Goal: Task Accomplishment & Management: Manage account settings

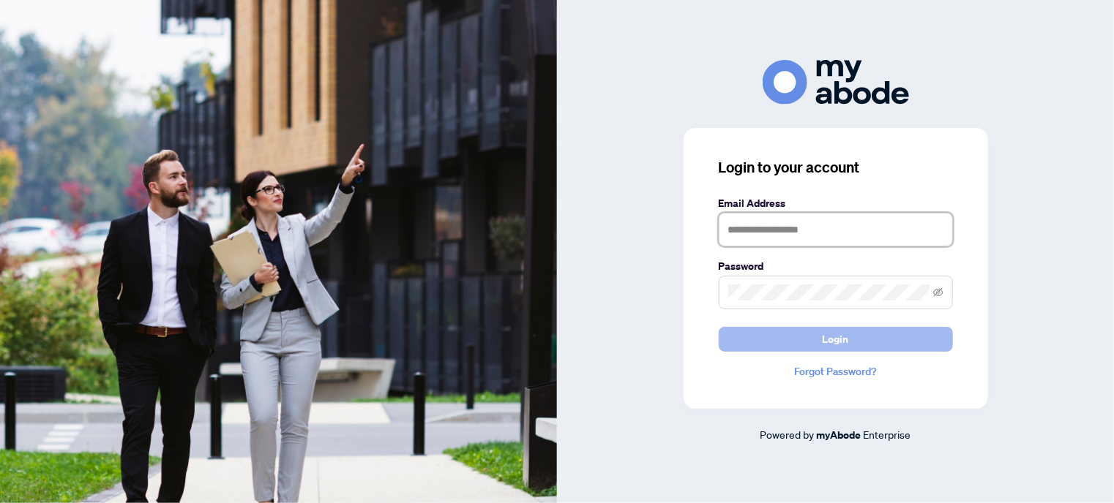
type input "**********"
click at [770, 336] on button "Login" at bounding box center [835, 339] width 234 height 25
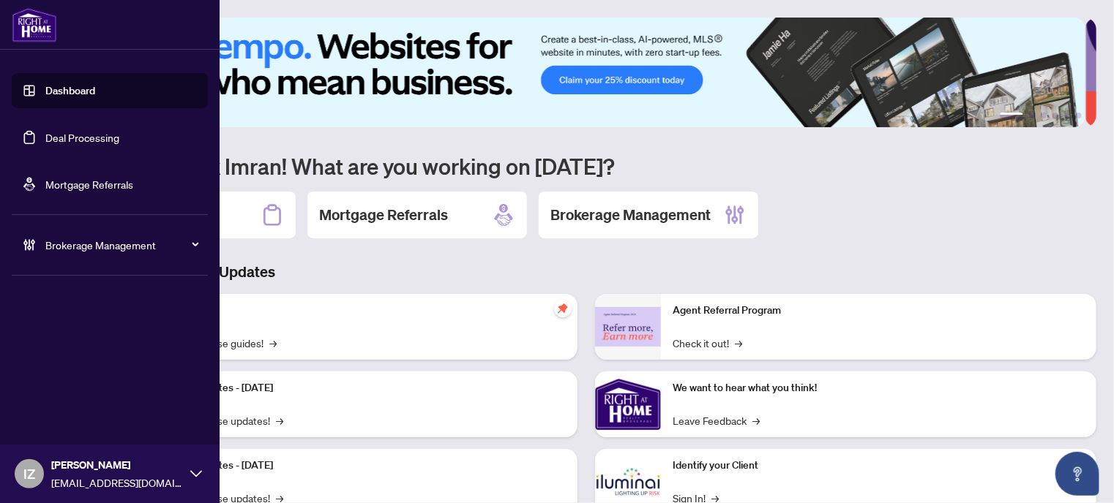
click at [45, 144] on link "Deal Processing" at bounding box center [82, 137] width 74 height 13
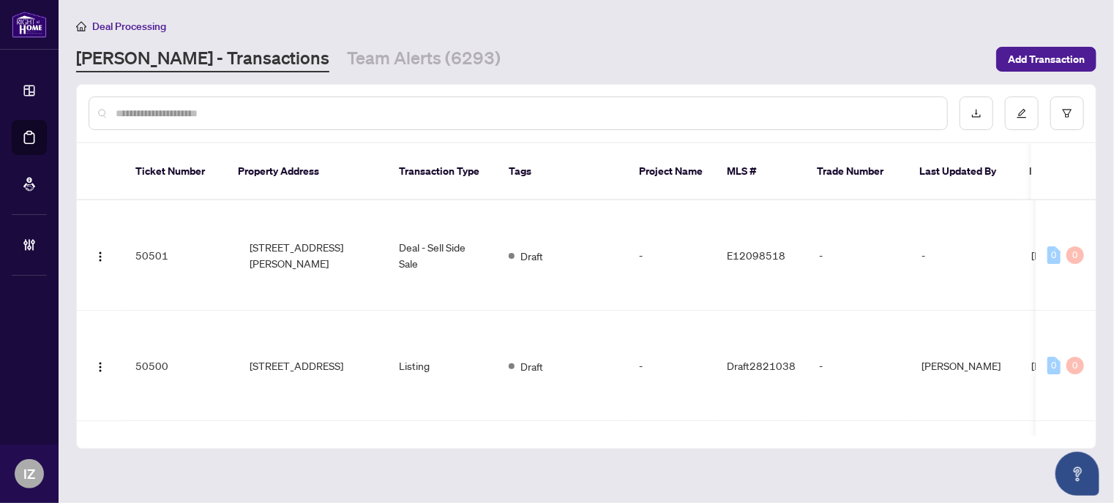
click at [509, 117] on input "text" at bounding box center [525, 113] width 819 height 16
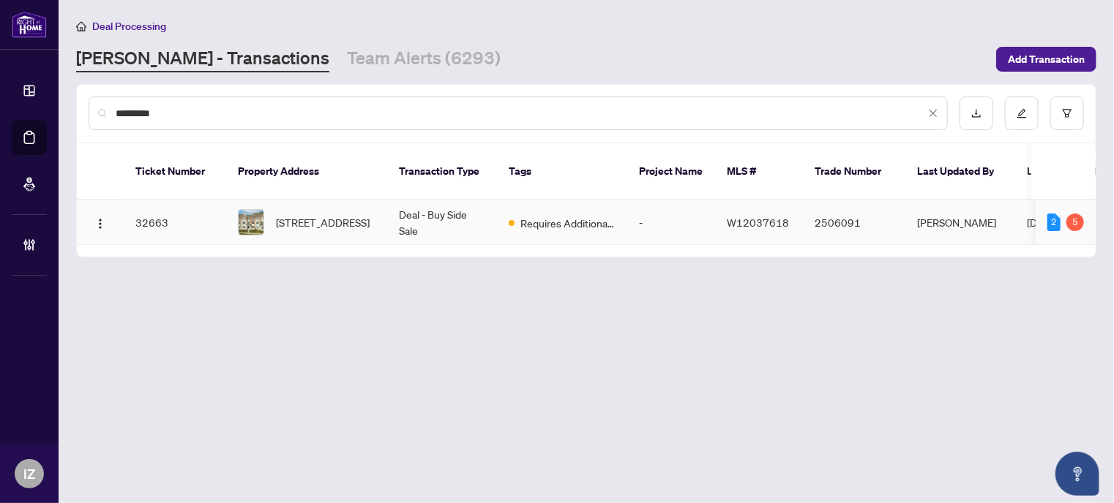
type input "*********"
click at [326, 214] on span "[STREET_ADDRESS]" at bounding box center [323, 222] width 94 height 16
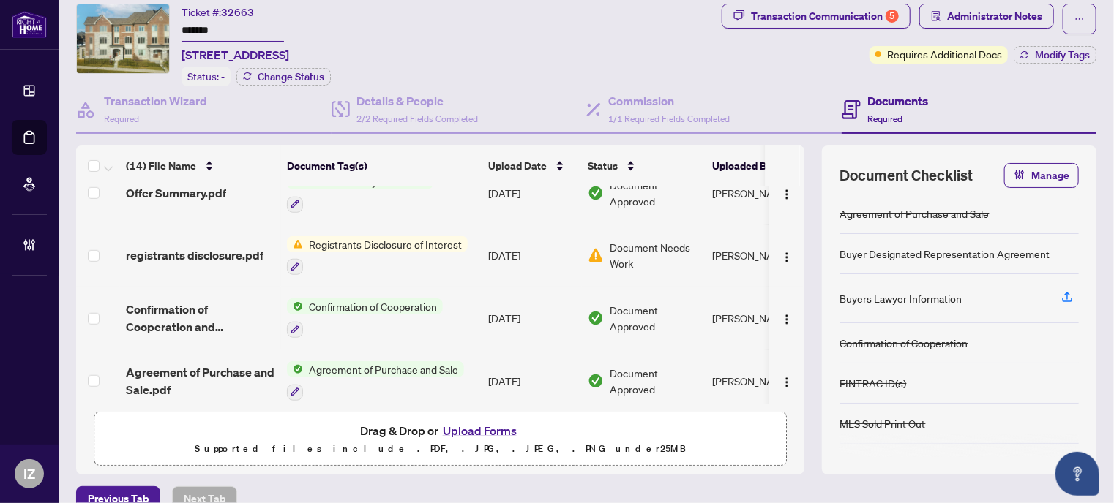
scroll to position [116, 0]
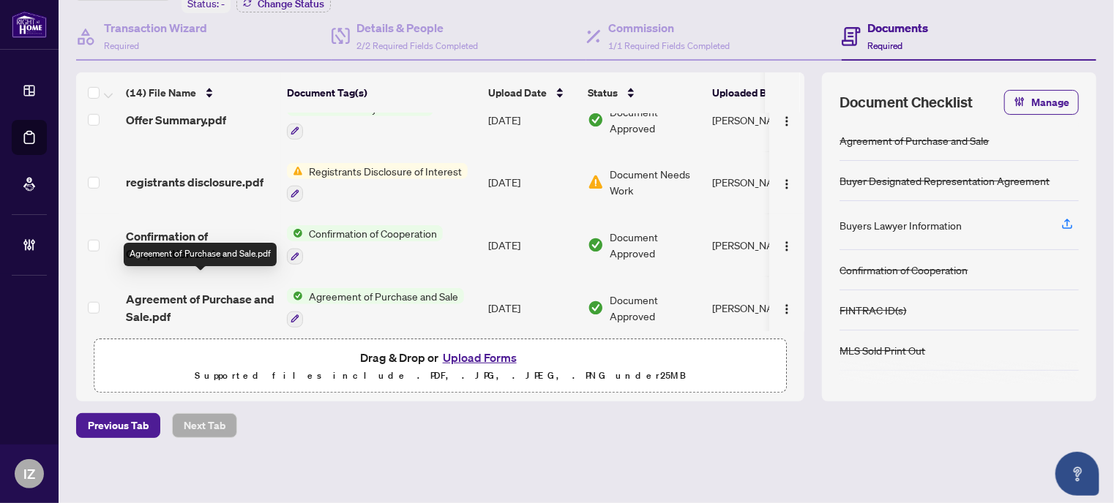
click at [181, 290] on span "Agreement of Purchase and Sale.pdf" at bounding box center [200, 307] width 149 height 35
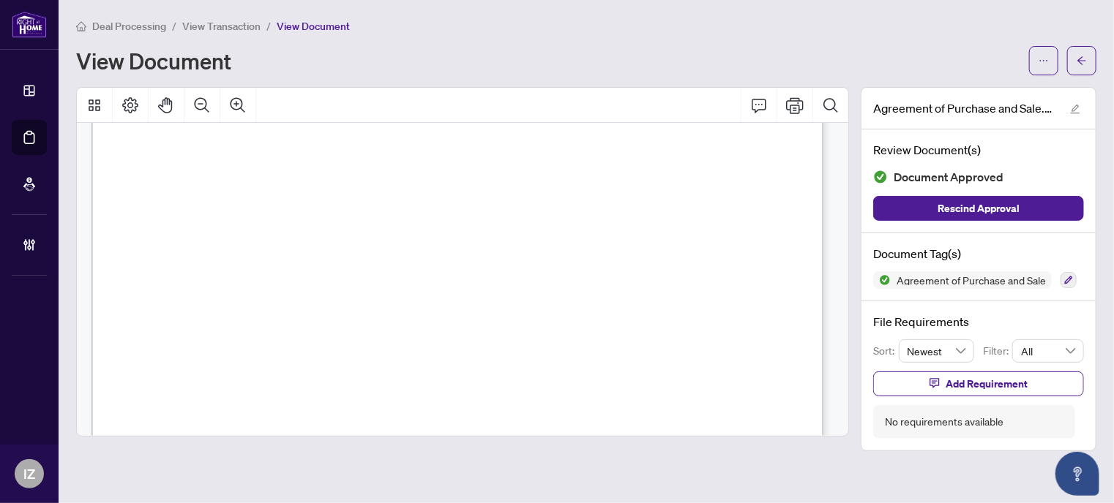
scroll to position [5444, 0]
click at [1085, 56] on icon "arrow-left" at bounding box center [1081, 61] width 10 height 10
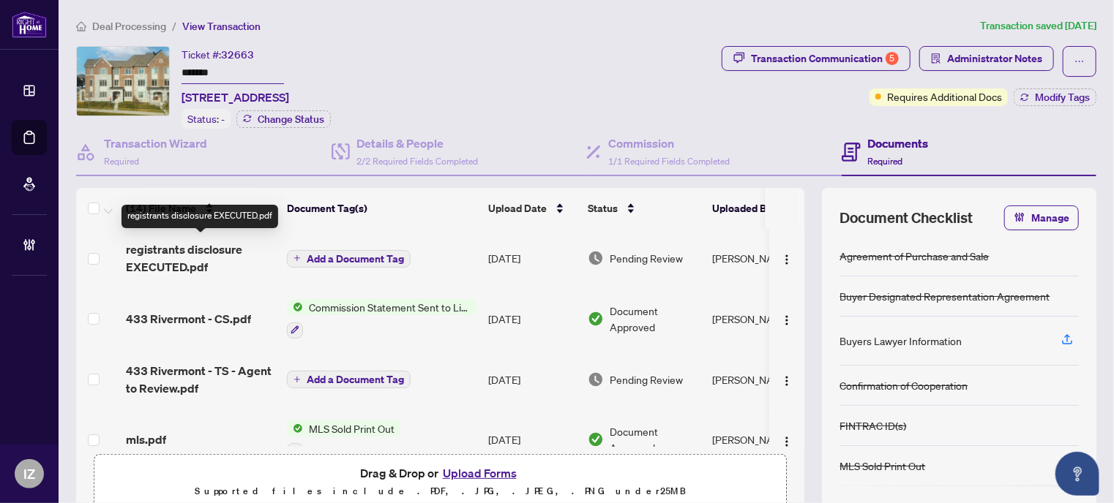
click at [217, 261] on span "registrants disclosure EXECUTED.pdf" at bounding box center [200, 258] width 149 height 35
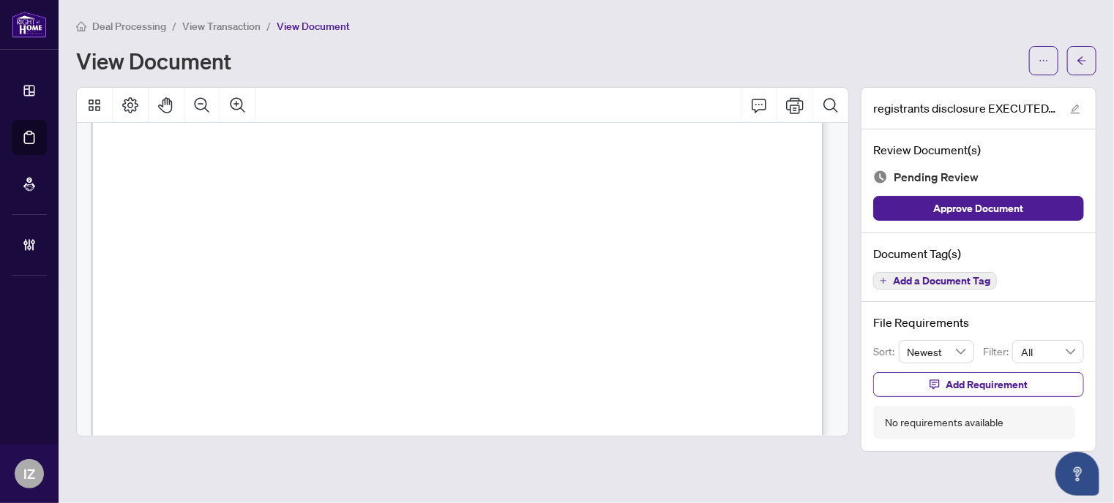
scroll to position [73, 0]
click at [1074, 63] on button "button" at bounding box center [1081, 60] width 29 height 29
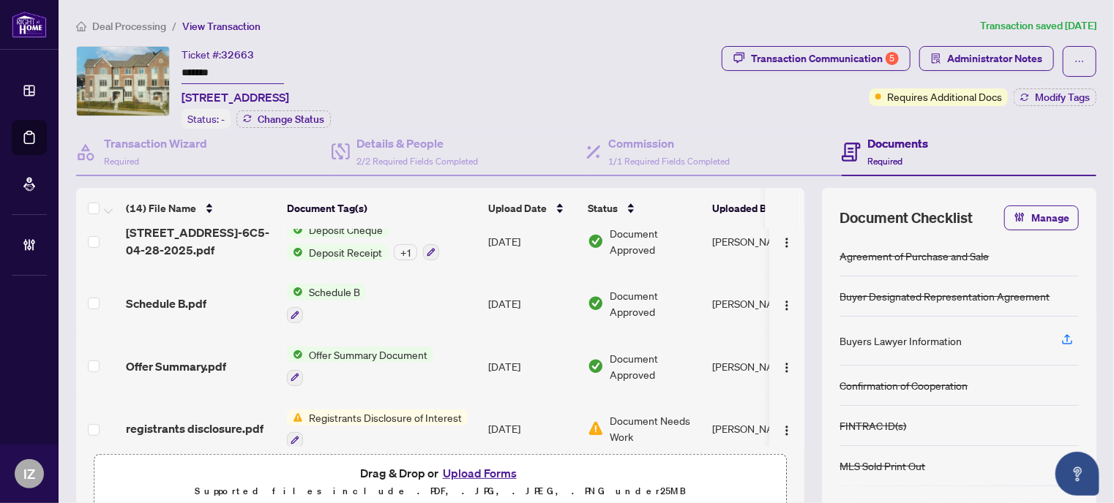
scroll to position [439, 0]
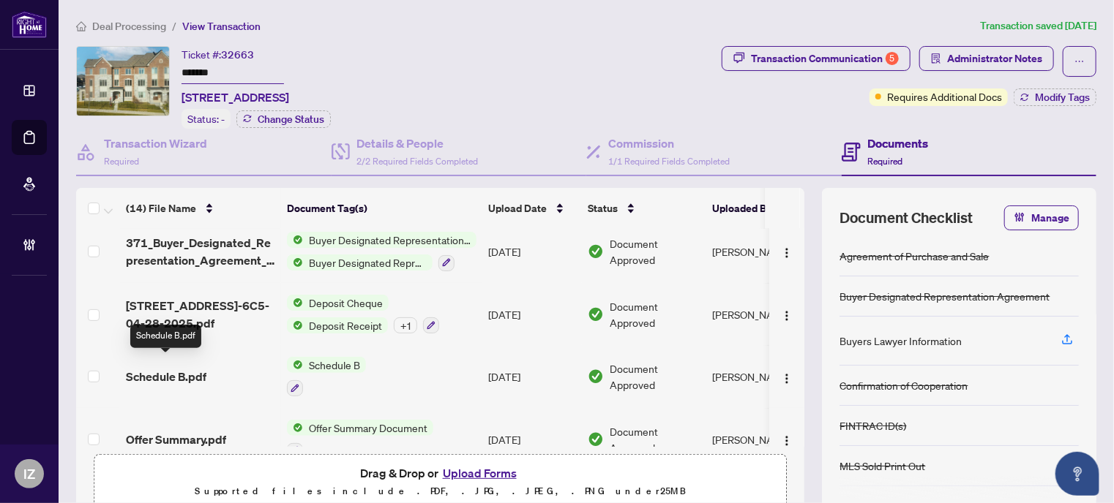
click at [187, 368] on span "Schedule B.pdf" at bounding box center [166, 377] width 80 height 18
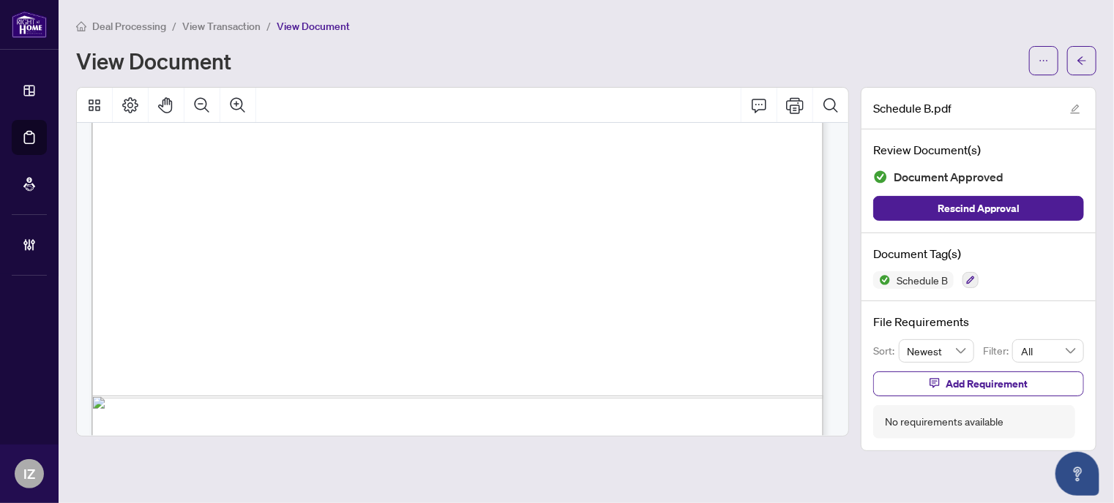
scroll to position [662, 0]
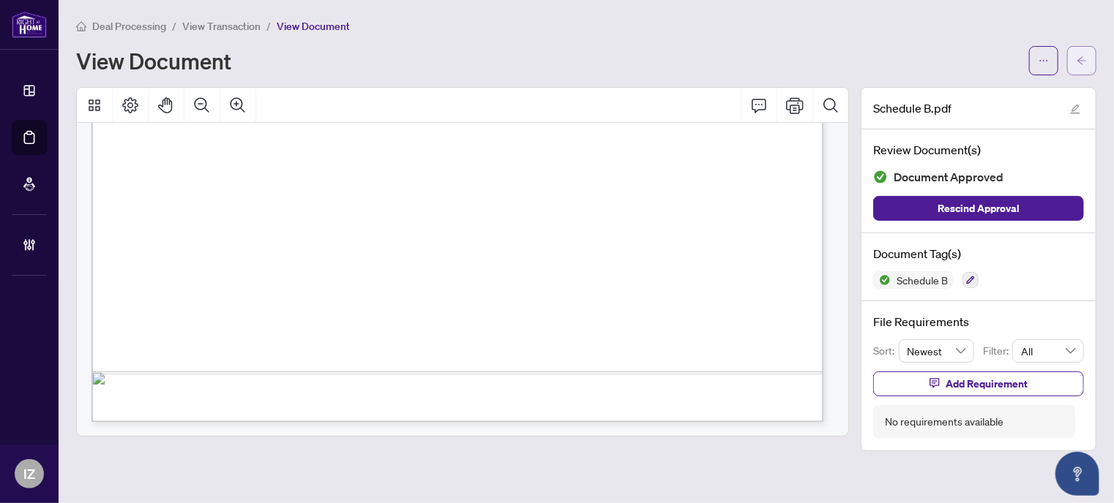
click at [1079, 61] on icon "arrow-left" at bounding box center [1081, 61] width 10 height 10
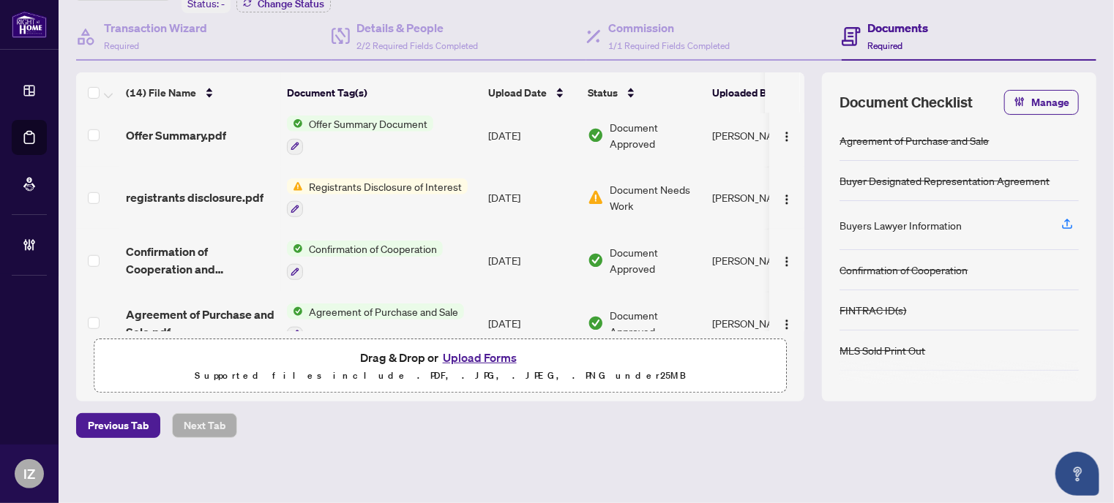
scroll to position [643, 0]
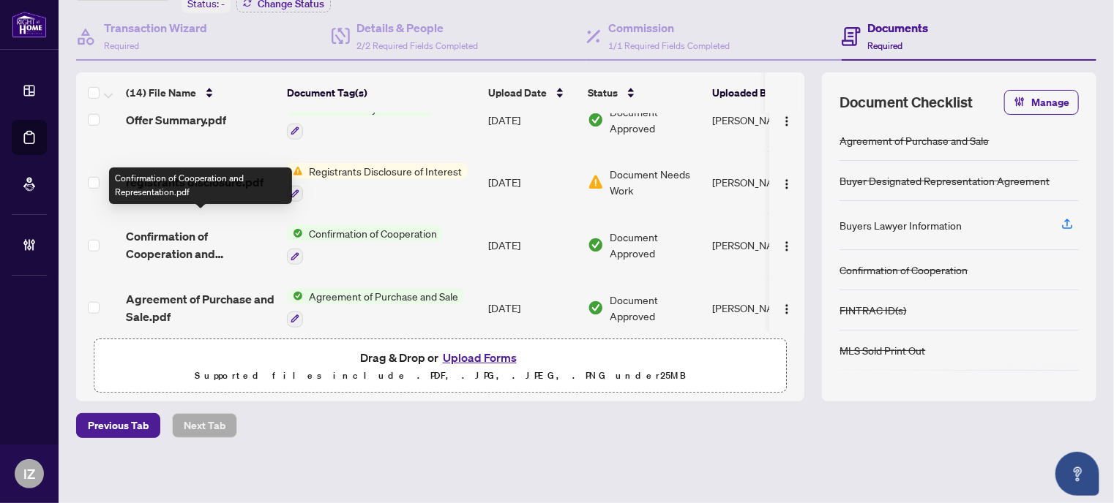
click at [222, 228] on span "Confirmation of Cooperation and Representation.pdf" at bounding box center [200, 245] width 149 height 35
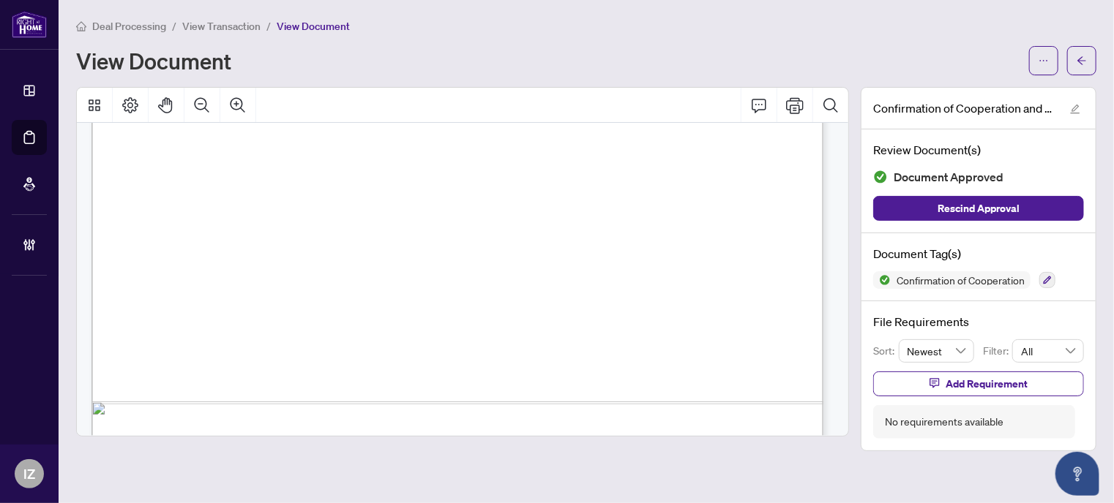
scroll to position [536, 0]
click at [1079, 49] on span "button" at bounding box center [1081, 60] width 10 height 23
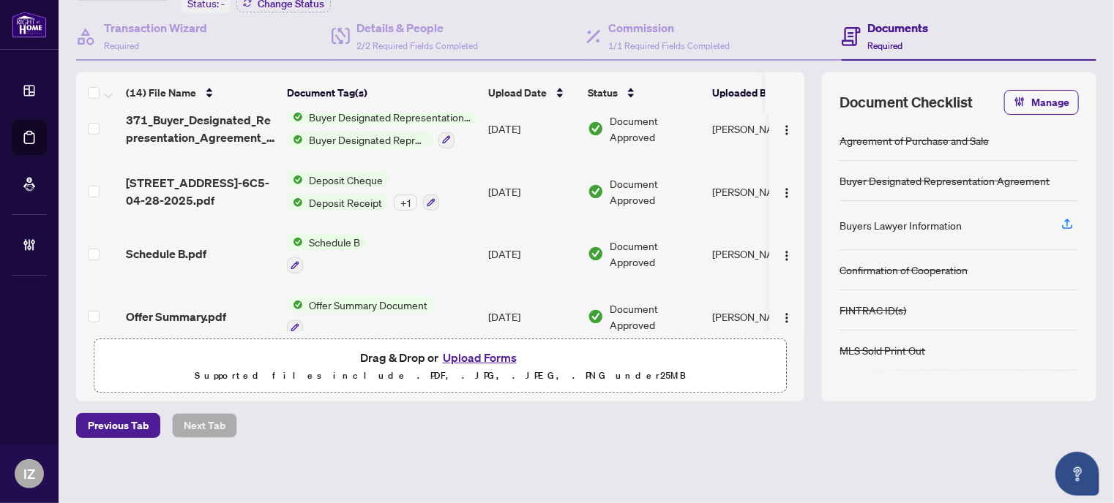
scroll to position [424, 0]
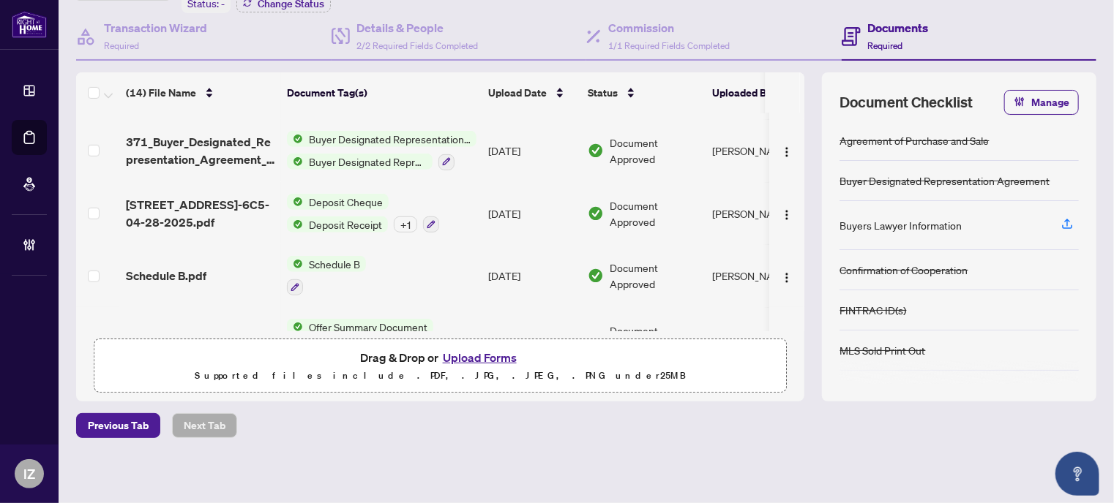
click at [195, 269] on span "Schedule B.pdf" at bounding box center [166, 276] width 80 height 18
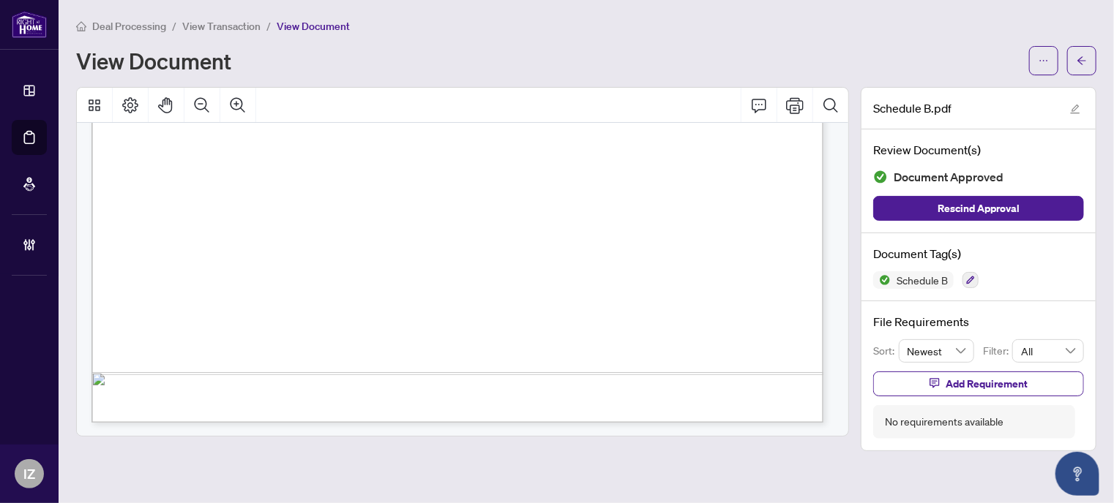
scroll to position [662, 0]
drag, startPoint x: 1095, startPoint y: 75, endPoint x: 1081, endPoint y: 65, distance: 16.8
click at [1092, 72] on div "Deal Processing / View Transaction / View Document View Document Schedule B.pdf…" at bounding box center [586, 235] width 1020 height 434
click at [1081, 64] on icon "arrow-left" at bounding box center [1081, 61] width 10 height 10
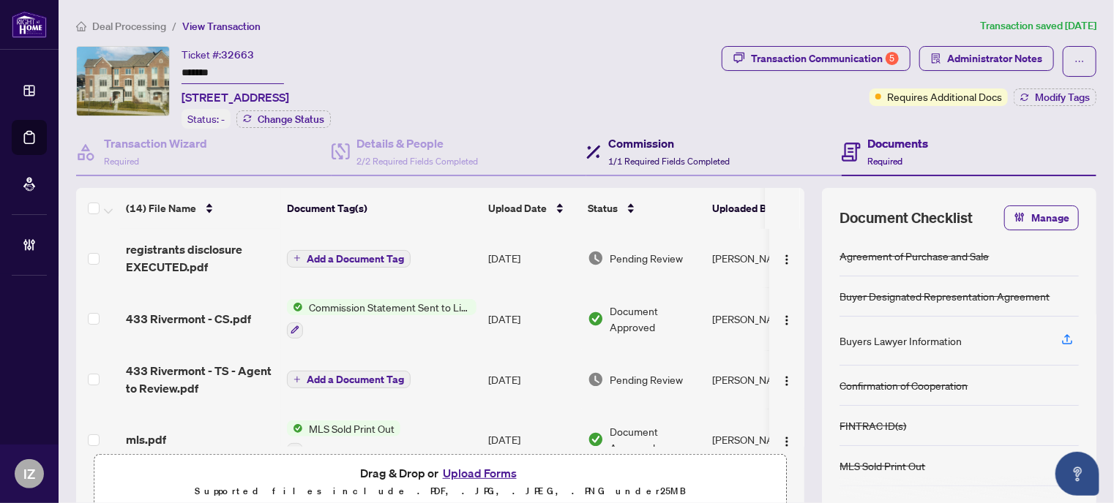
click at [639, 156] on span "1/1 Required Fields Completed" at bounding box center [668, 161] width 121 height 11
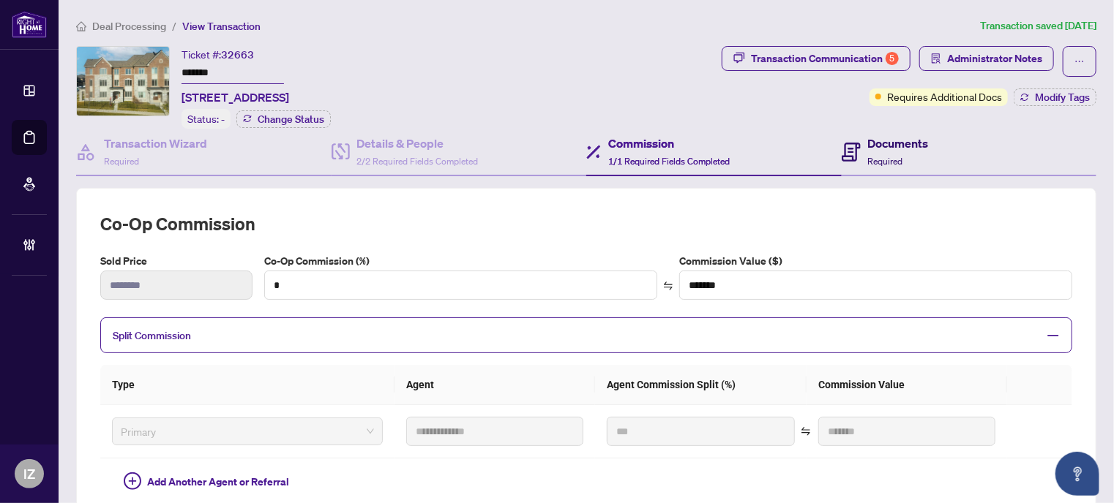
click at [874, 156] on span "Required" at bounding box center [885, 161] width 35 height 11
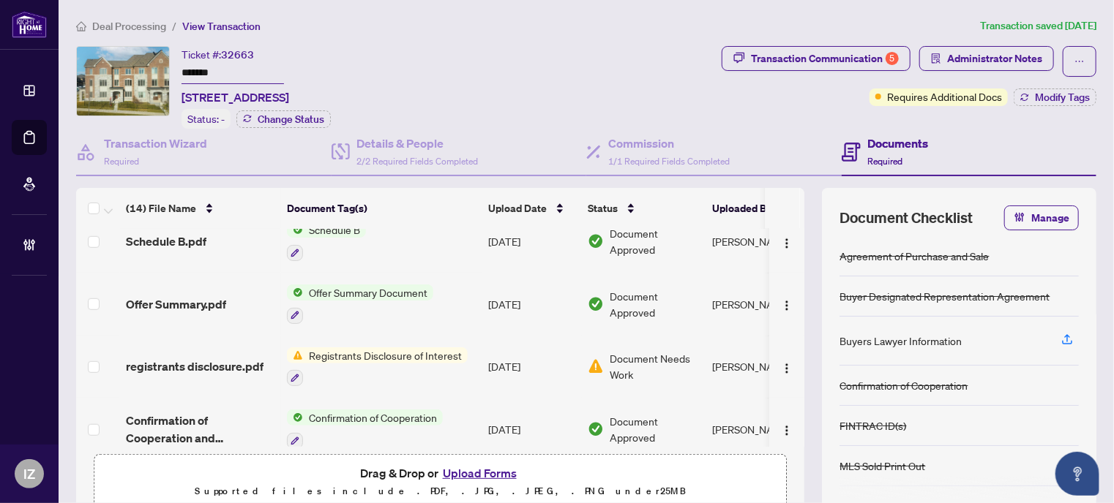
scroll to position [643, 0]
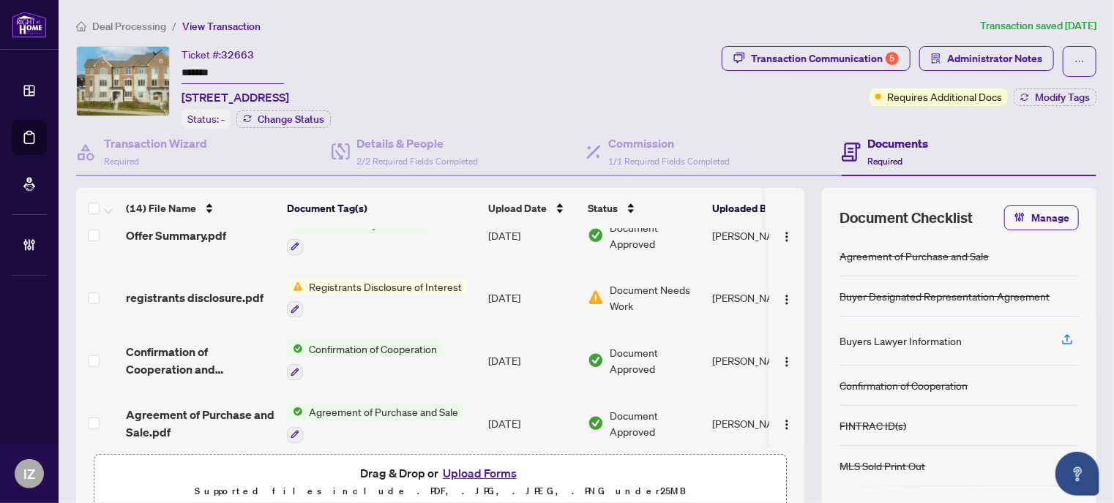
click at [364, 404] on span "Agreement of Purchase and Sale" at bounding box center [383, 412] width 161 height 16
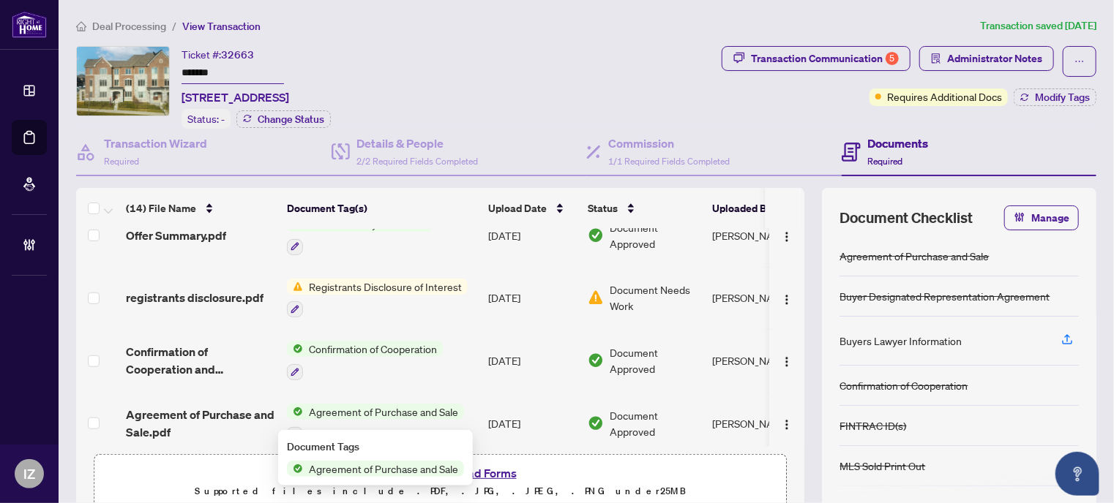
click at [358, 470] on span "Agreement of Purchase and Sale" at bounding box center [383, 469] width 161 height 16
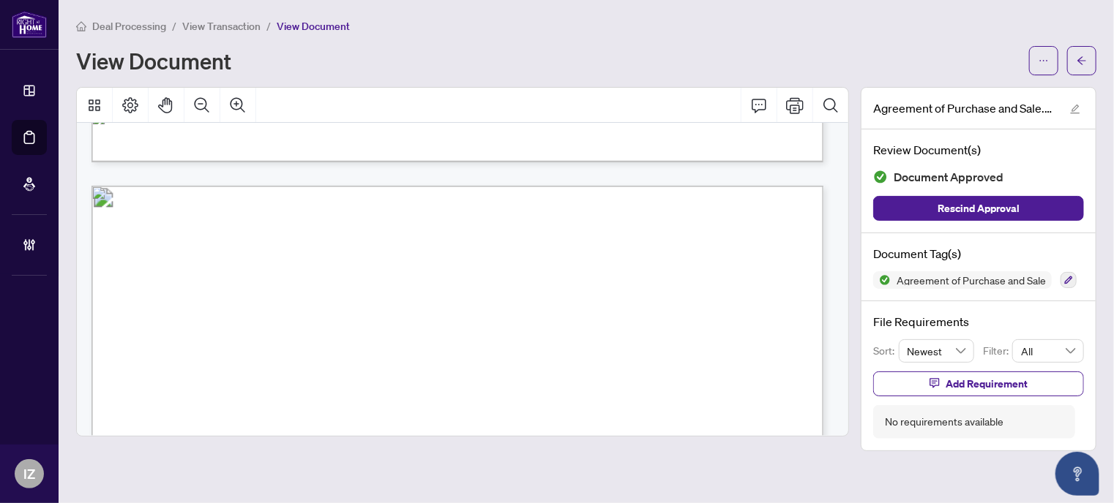
scroll to position [4932, 0]
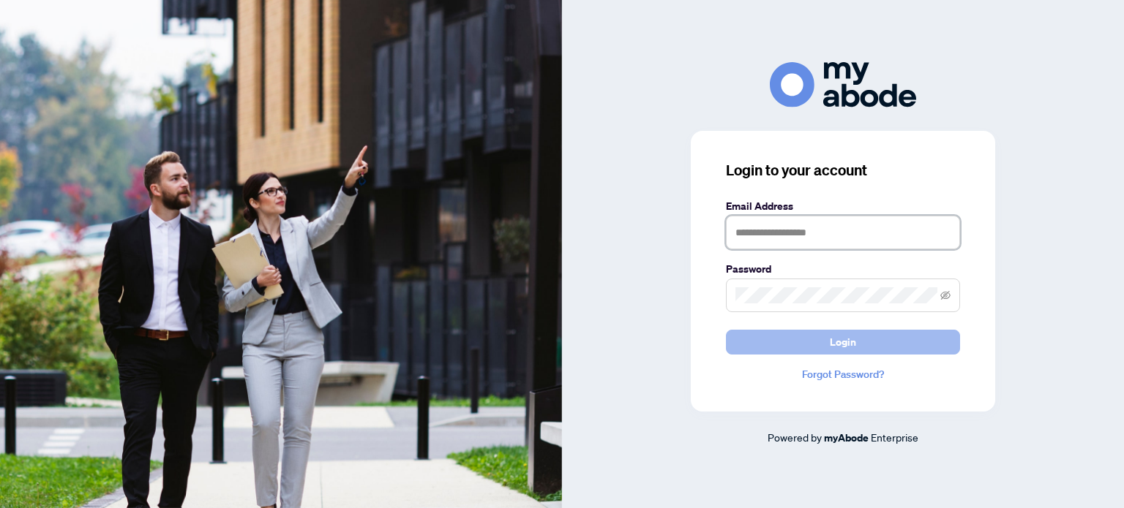
type input "**********"
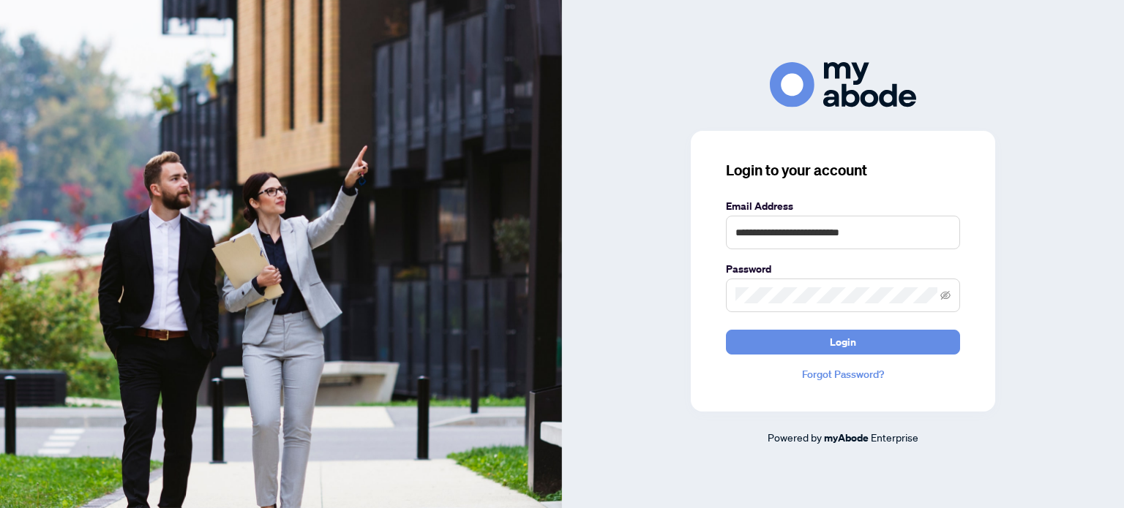
drag, startPoint x: 844, startPoint y: 334, endPoint x: 835, endPoint y: 327, distance: 11.0
click at [843, 334] on span "Login" at bounding box center [843, 342] width 26 height 23
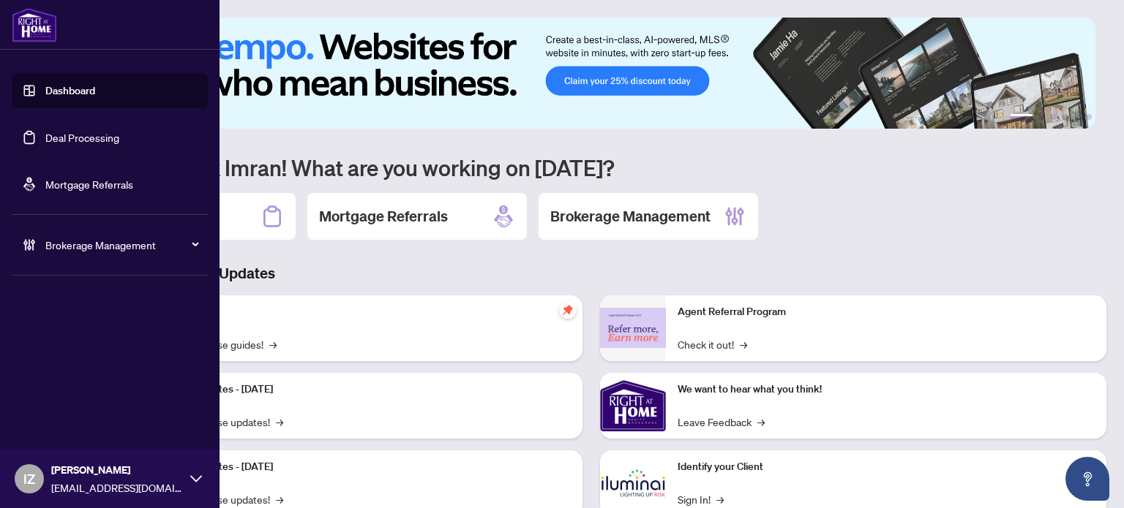
click at [45, 136] on link "Deal Processing" at bounding box center [82, 137] width 74 height 13
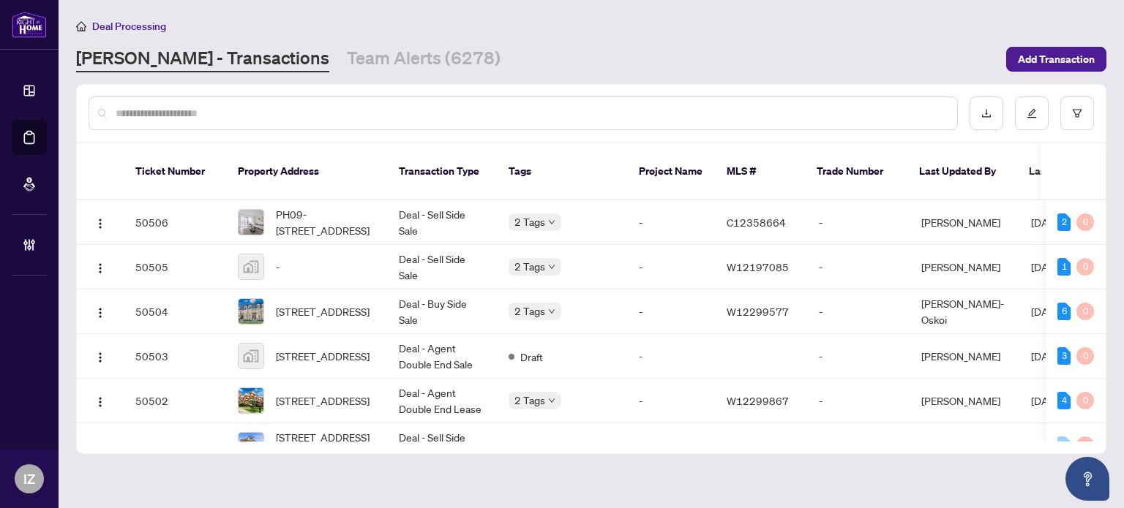
click at [266, 116] on input "text" at bounding box center [531, 113] width 830 height 16
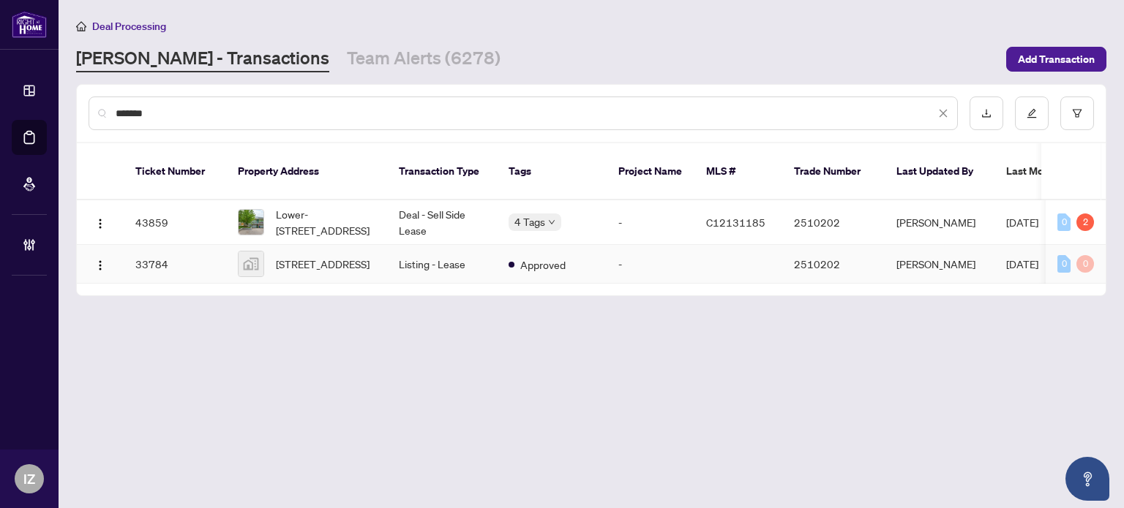
type input "*******"
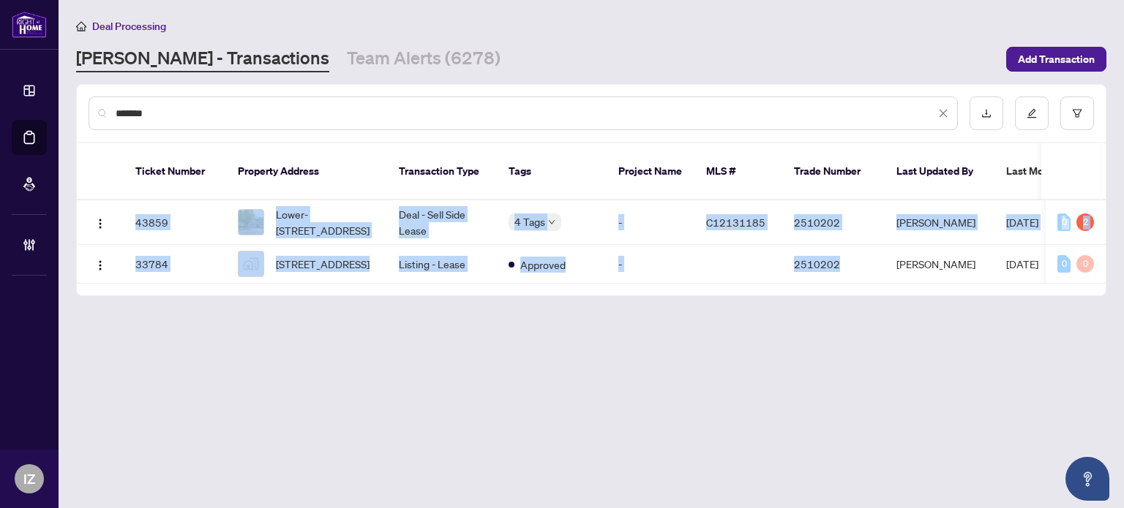
drag, startPoint x: 851, startPoint y: 271, endPoint x: 966, endPoint y: 281, distance: 115.3
click at [966, 281] on div "Ticket Number Property Address Transaction Type Tags Project Name MLS # Trade N…" at bounding box center [591, 219] width 1029 height 152
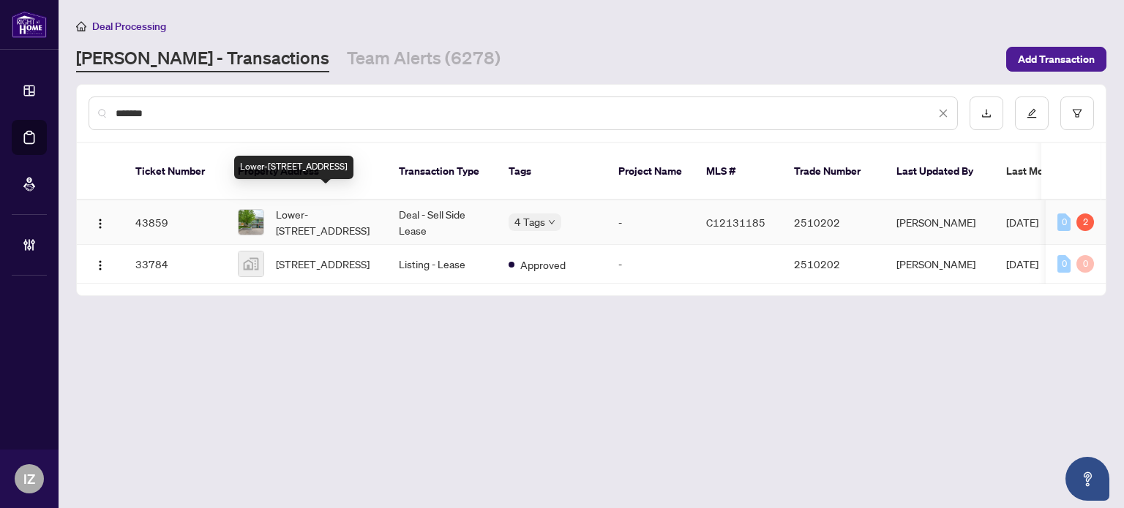
click at [338, 206] on span "Lower-87 Fontainbleau Dr, Toronto, Ontario M2M 1P1, Canada" at bounding box center [326, 222] width 100 height 32
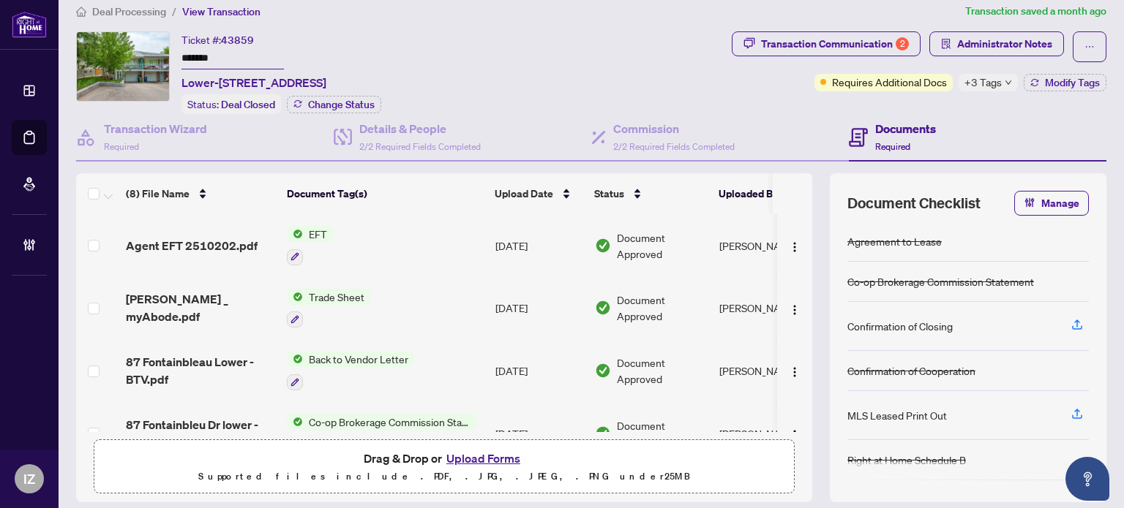
scroll to position [73, 0]
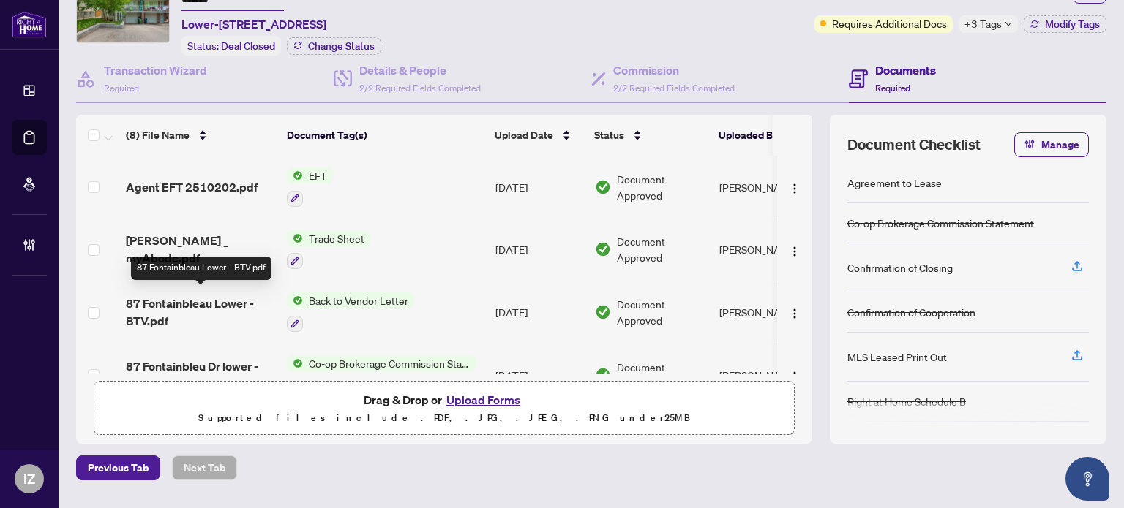
click at [176, 307] on span "87 Fontainbleau Lower - BTV.pdf" at bounding box center [200, 312] width 149 height 35
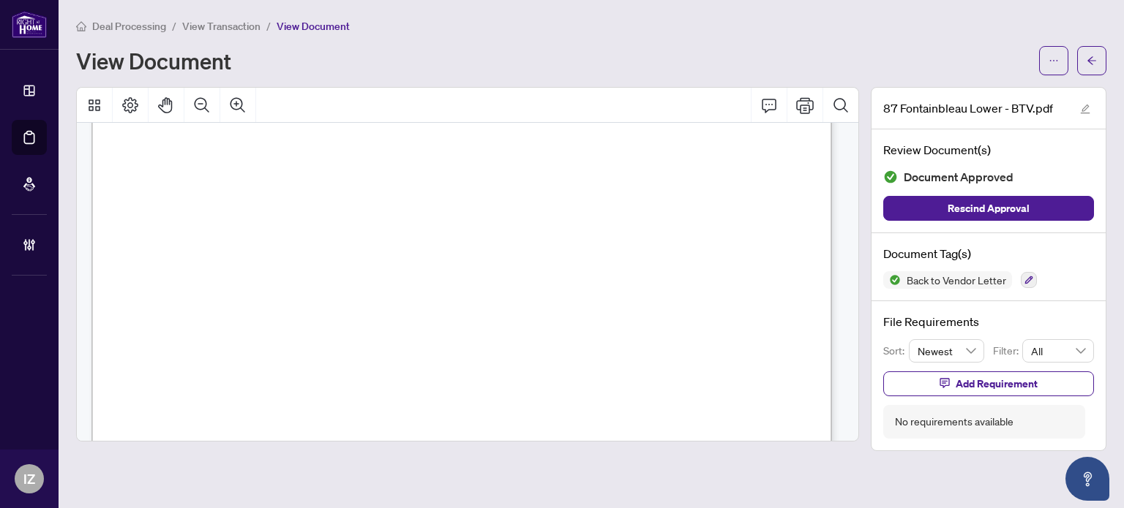
scroll to position [219, 0]
click at [1095, 63] on icon "arrow-left" at bounding box center [1092, 61] width 10 height 10
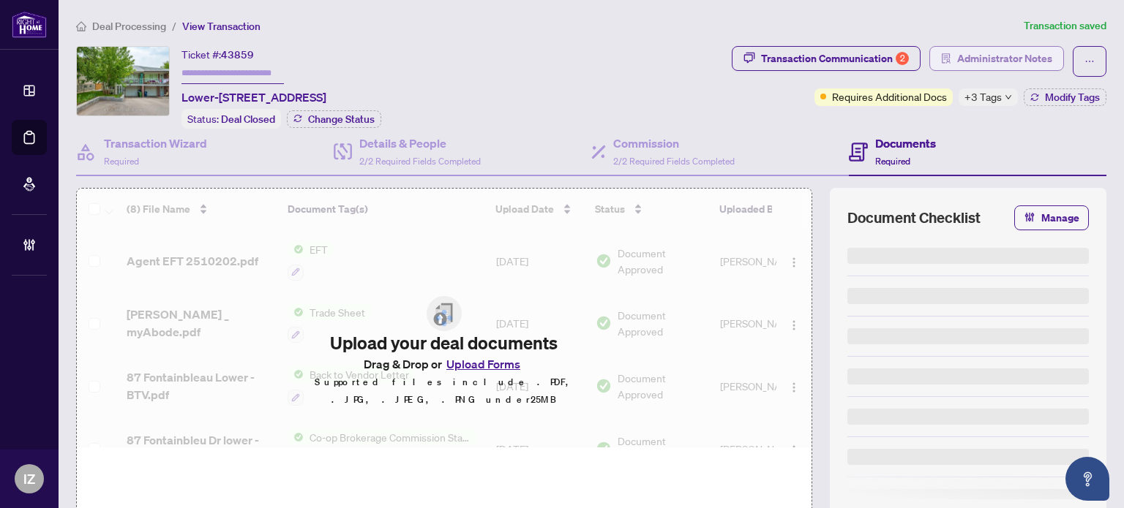
type input "*******"
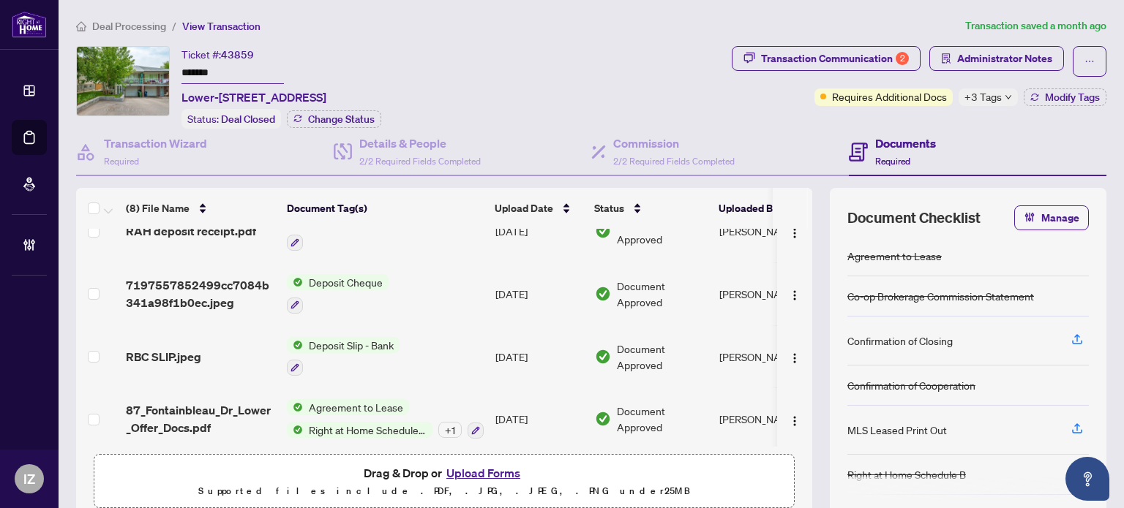
scroll to position [73, 0]
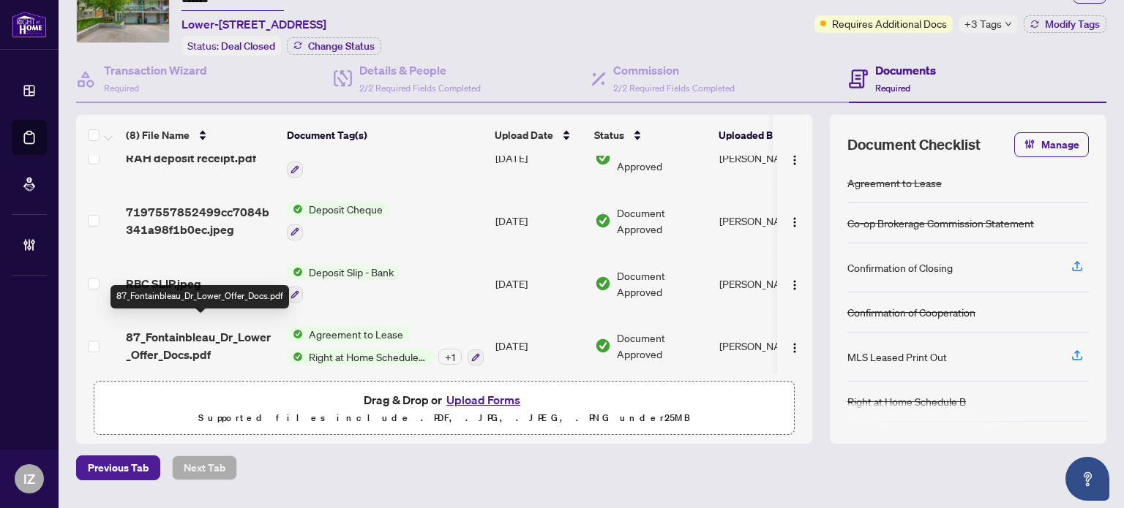
click at [199, 333] on span "87_Fontainbleau_Dr_Lower_Offer_Docs.pdf" at bounding box center [200, 346] width 149 height 35
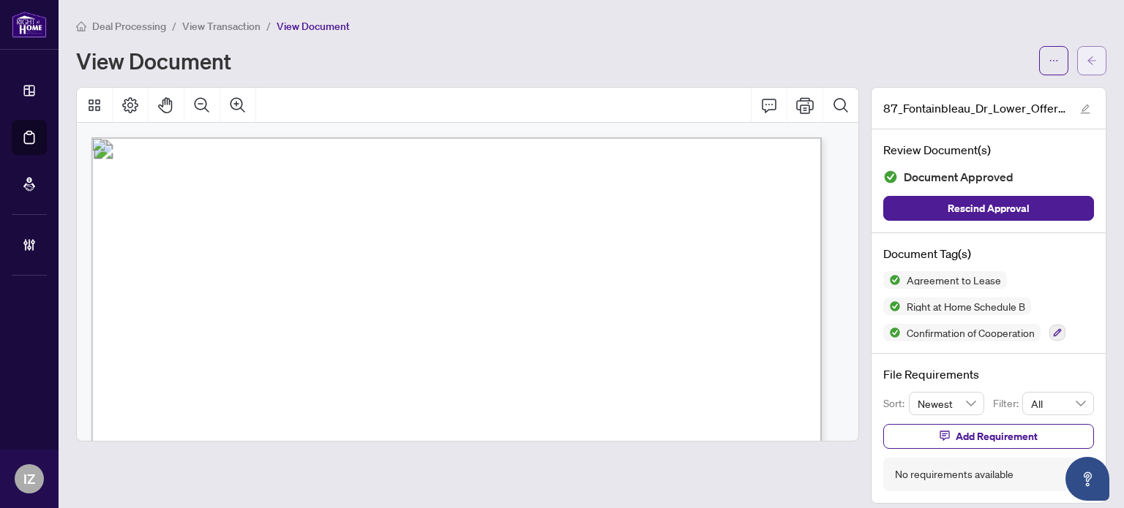
click at [1087, 70] on span "button" at bounding box center [1092, 60] width 10 height 23
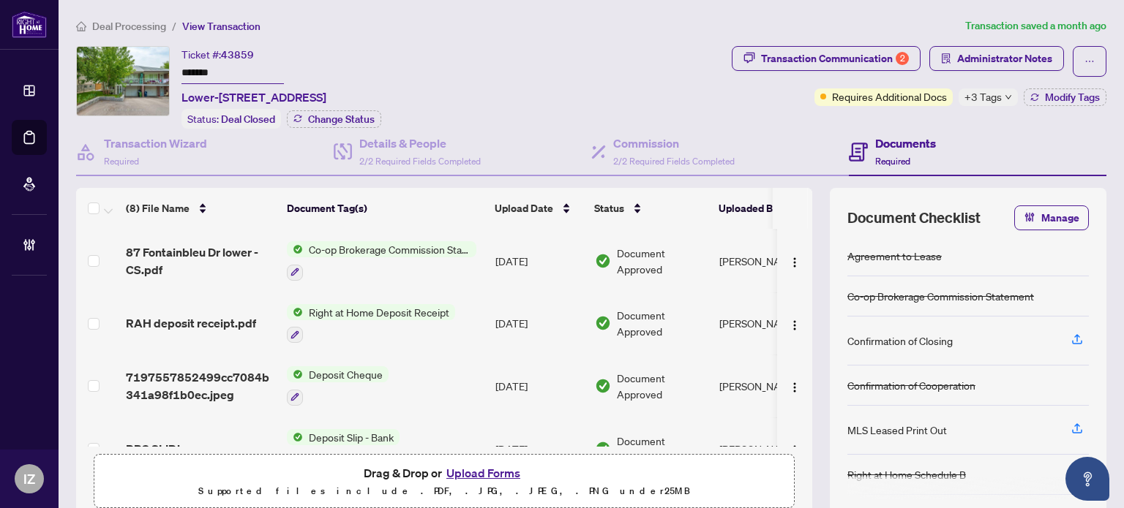
scroll to position [219, 0]
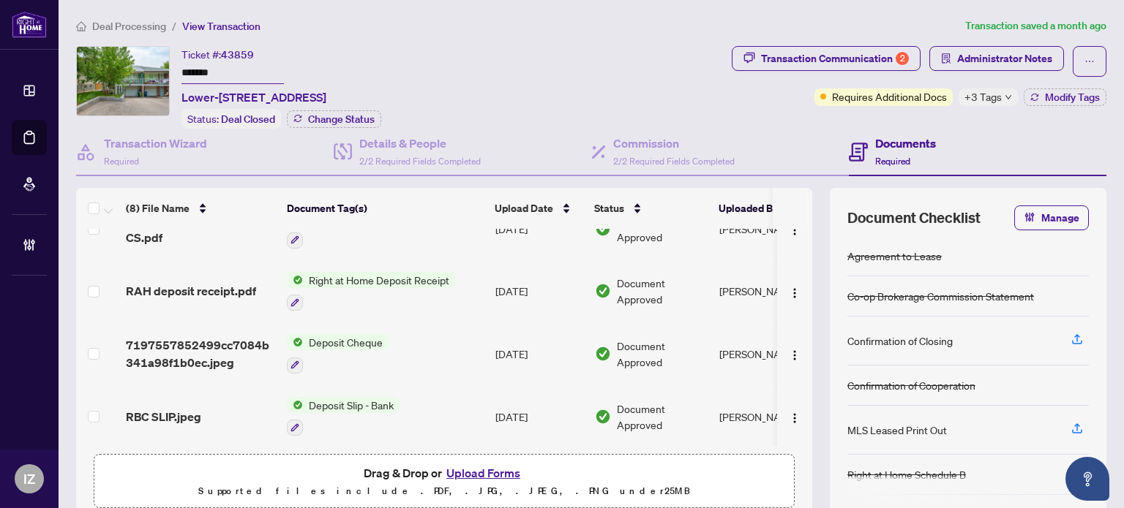
click at [793, 78] on div "Transaction Communication 2 Administrator Notes Requires Additional Docs +3 Tag…" at bounding box center [919, 76] width 375 height 60
click at [791, 68] on div "Transaction Communication 2" at bounding box center [835, 58] width 148 height 23
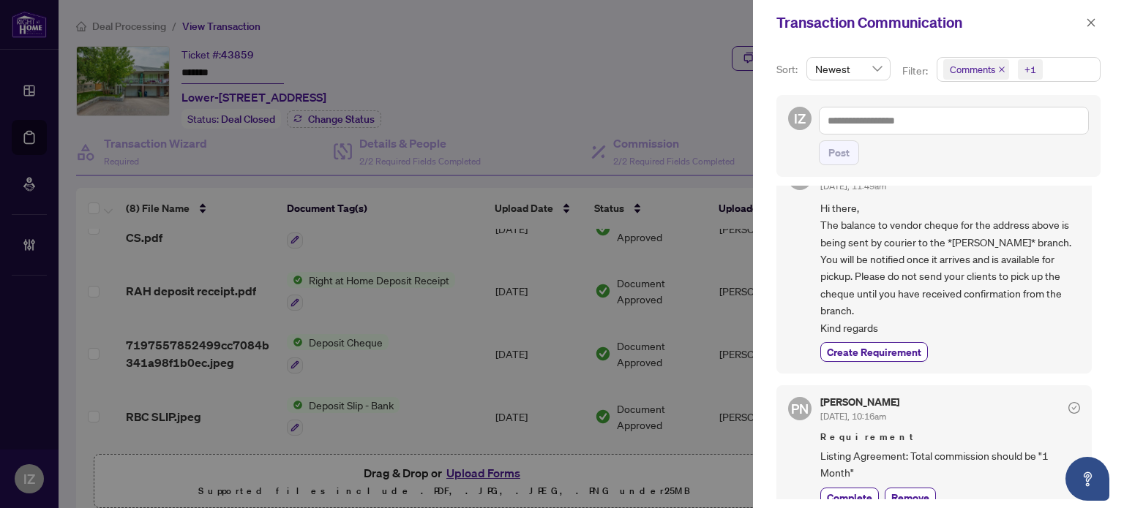
scroll to position [1975, 0]
